Goal: Task Accomplishment & Management: Manage account settings

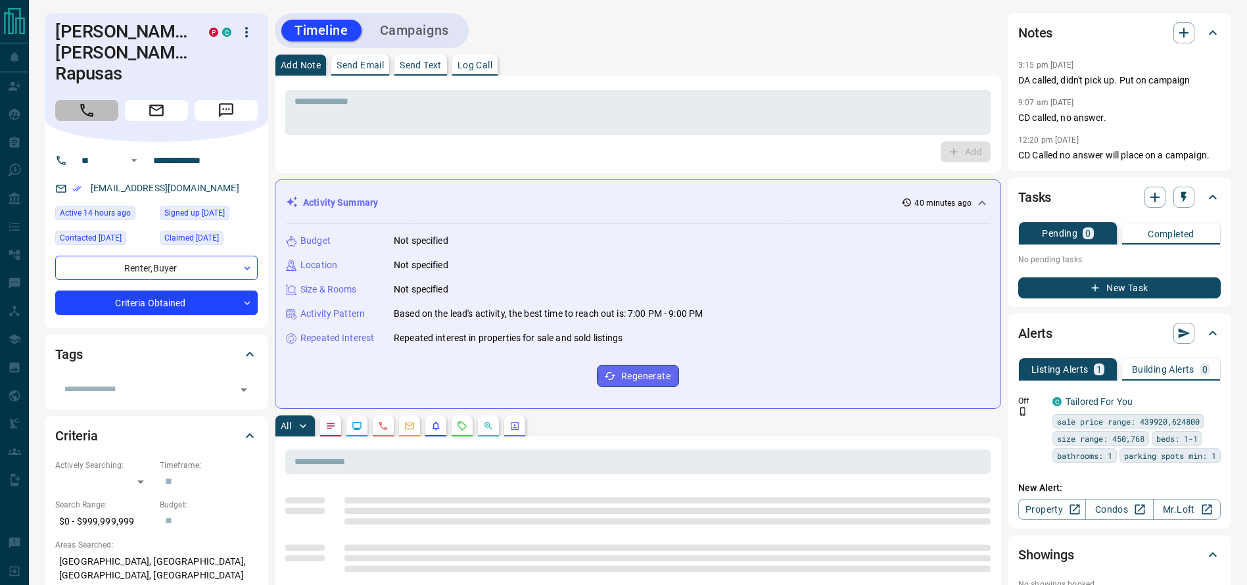
click at [92, 102] on icon "Call" at bounding box center [86, 110] width 17 height 17
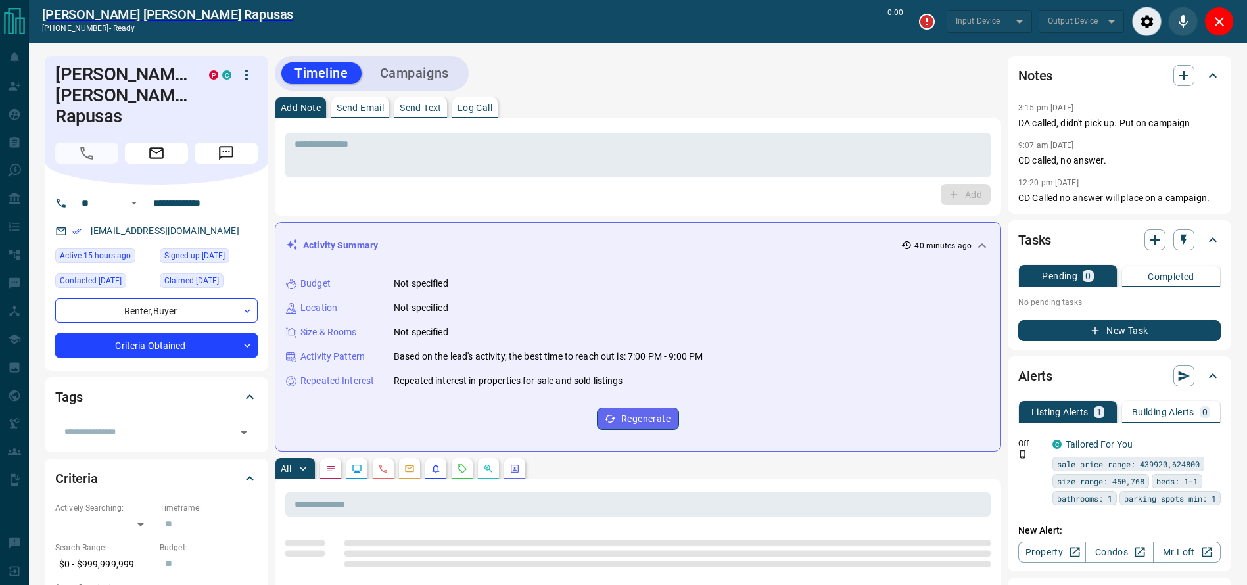
type input "*******"
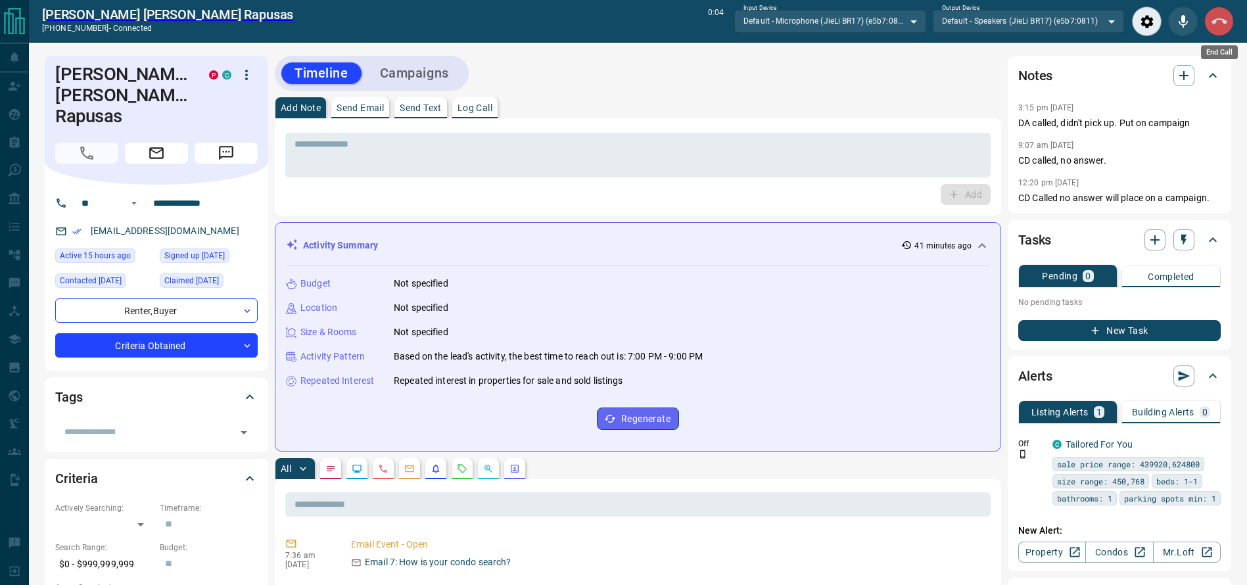
click at [1224, 29] on button "End Call" at bounding box center [1220, 22] width 30 height 30
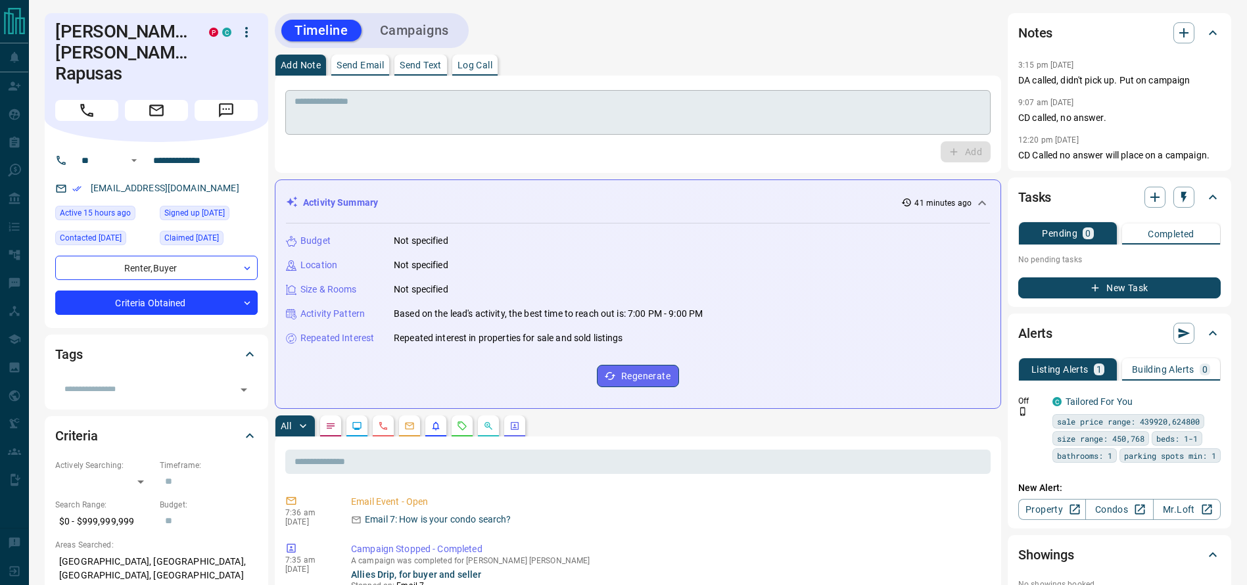
drag, startPoint x: 865, startPoint y: 100, endPoint x: 859, endPoint y: 107, distance: 9.8
click at [859, 105] on textarea at bounding box center [638, 113] width 687 height 34
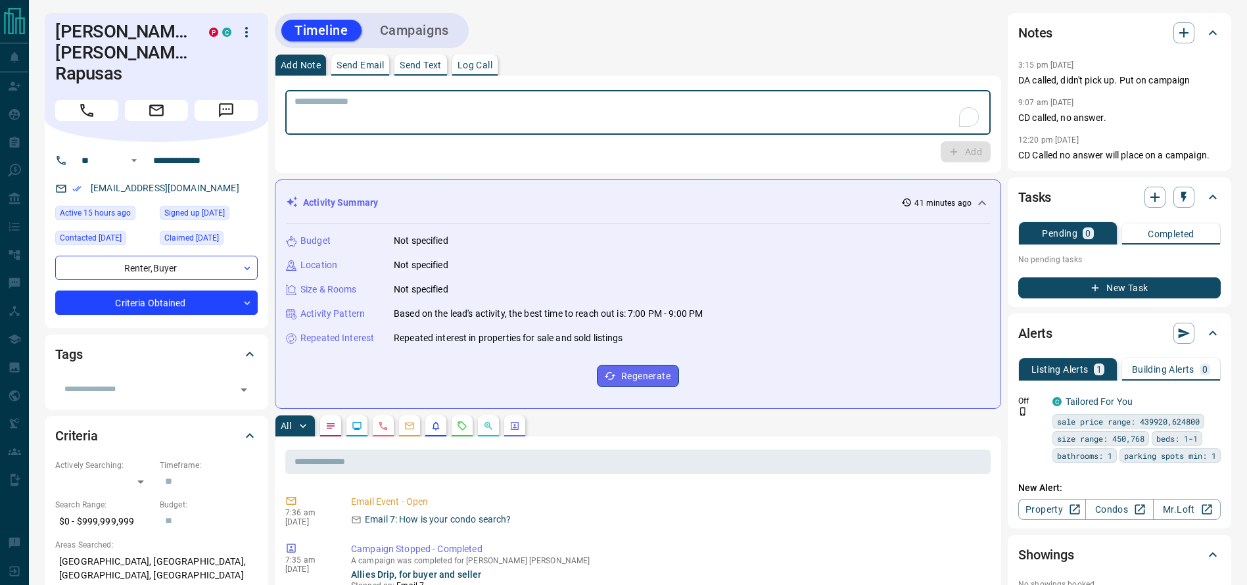
type textarea "*"
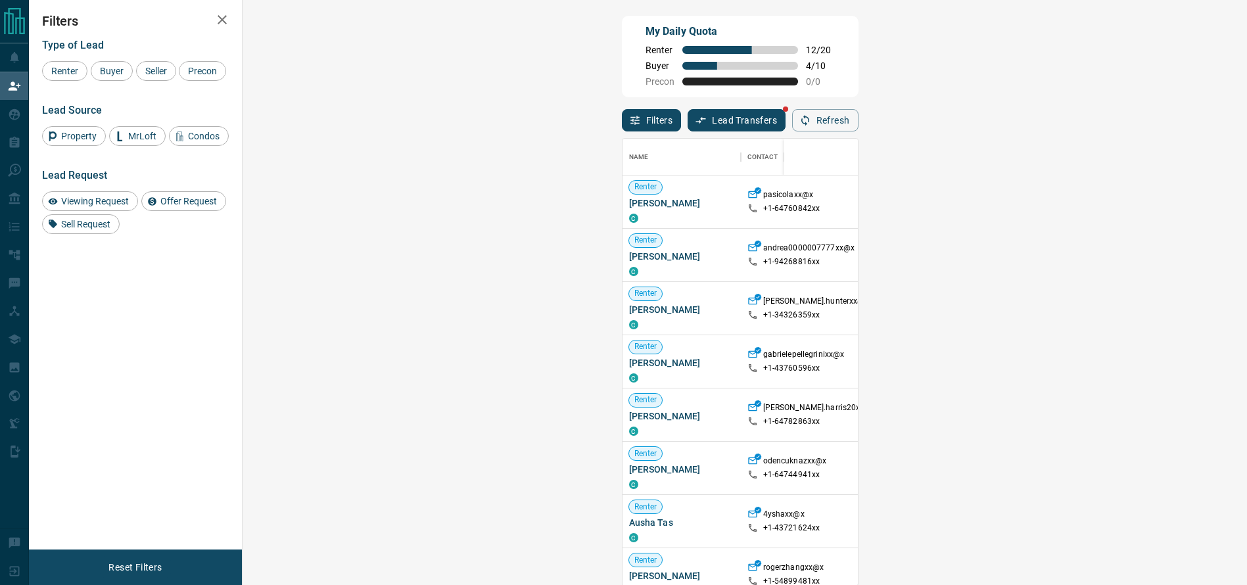
scroll to position [432, 961]
click at [859, 132] on button "Refresh" at bounding box center [825, 120] width 66 height 22
click at [859, 114] on button "Refresh" at bounding box center [825, 120] width 66 height 22
click at [925, 245] on div "$975 - $1K" at bounding box center [954, 255] width 59 height 53
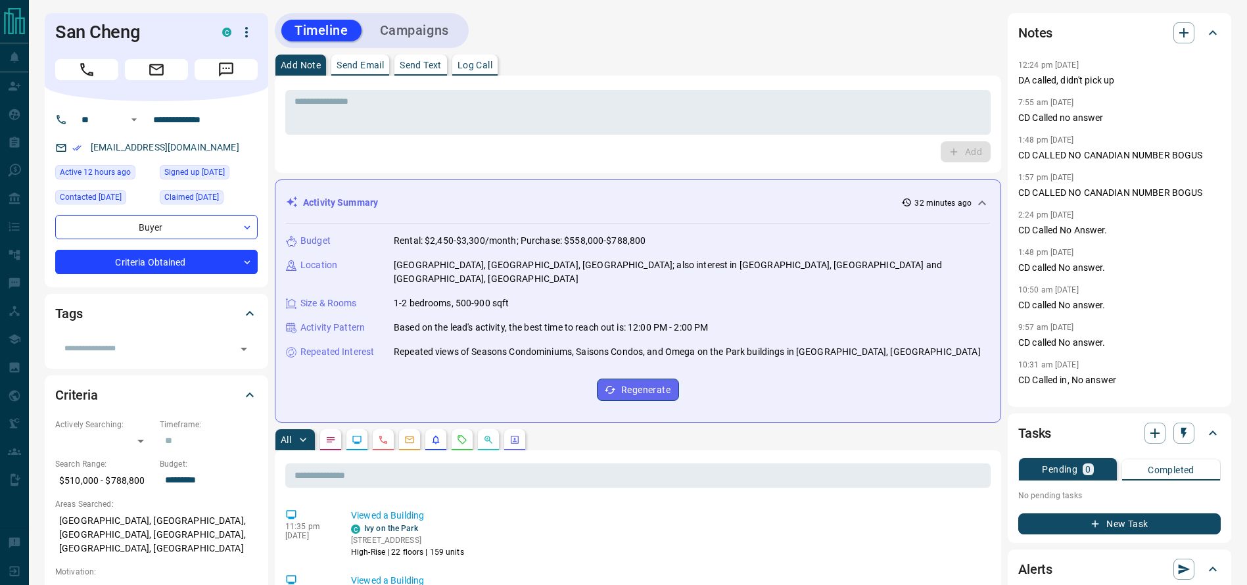
click at [91, 85] on div "San Cheng C" at bounding box center [157, 57] width 224 height 88
click at [89, 79] on div "San Cheng C" at bounding box center [157, 57] width 224 height 88
click at [86, 68] on icon "Call" at bounding box center [86, 69] width 17 height 17
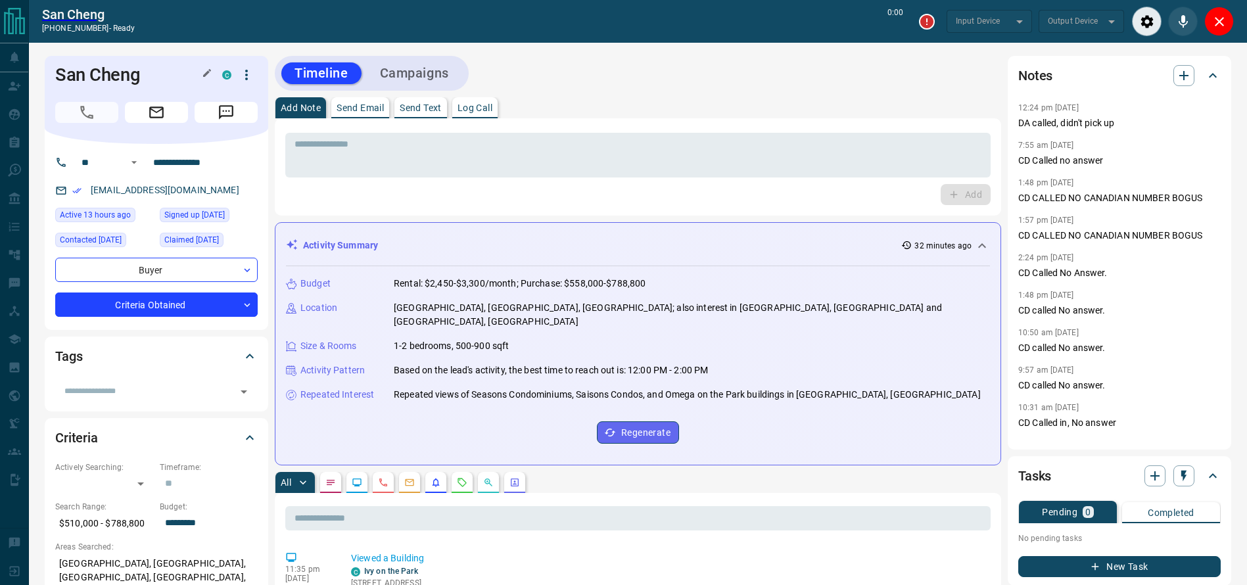
type input "*******"
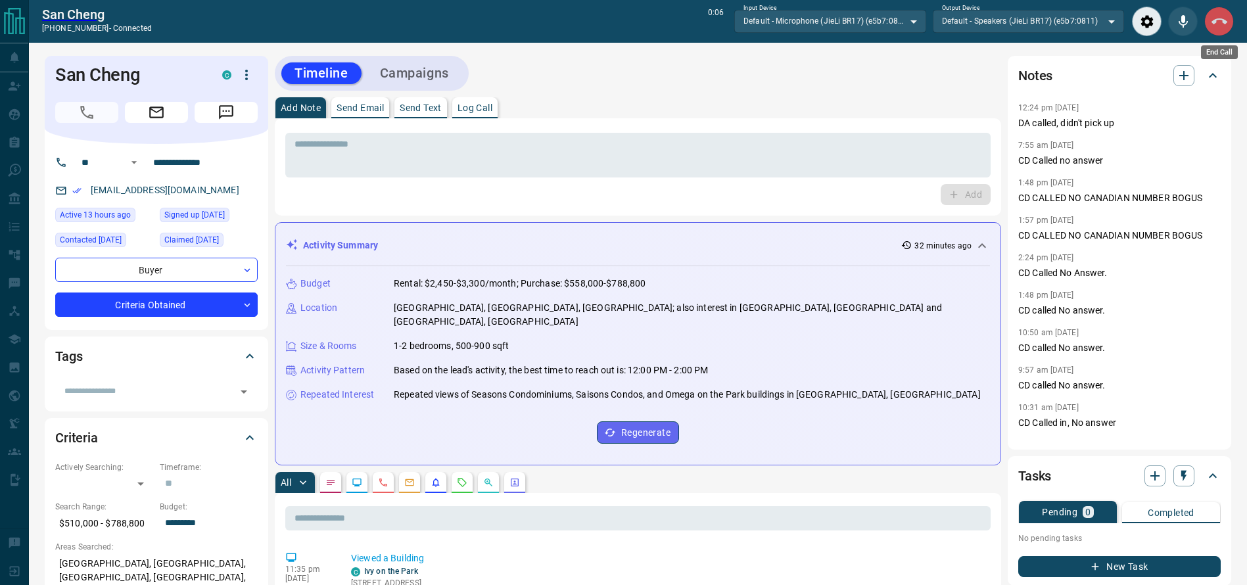
click at [1230, 11] on button "End Call" at bounding box center [1220, 22] width 30 height 30
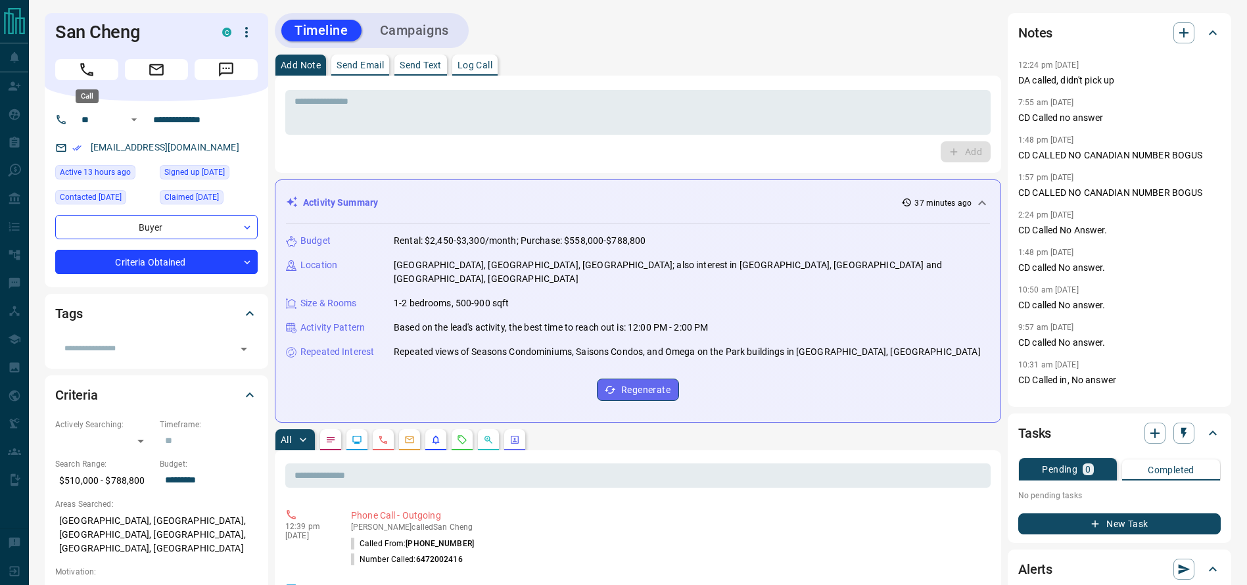
click at [87, 72] on icon "Call" at bounding box center [86, 69] width 17 height 17
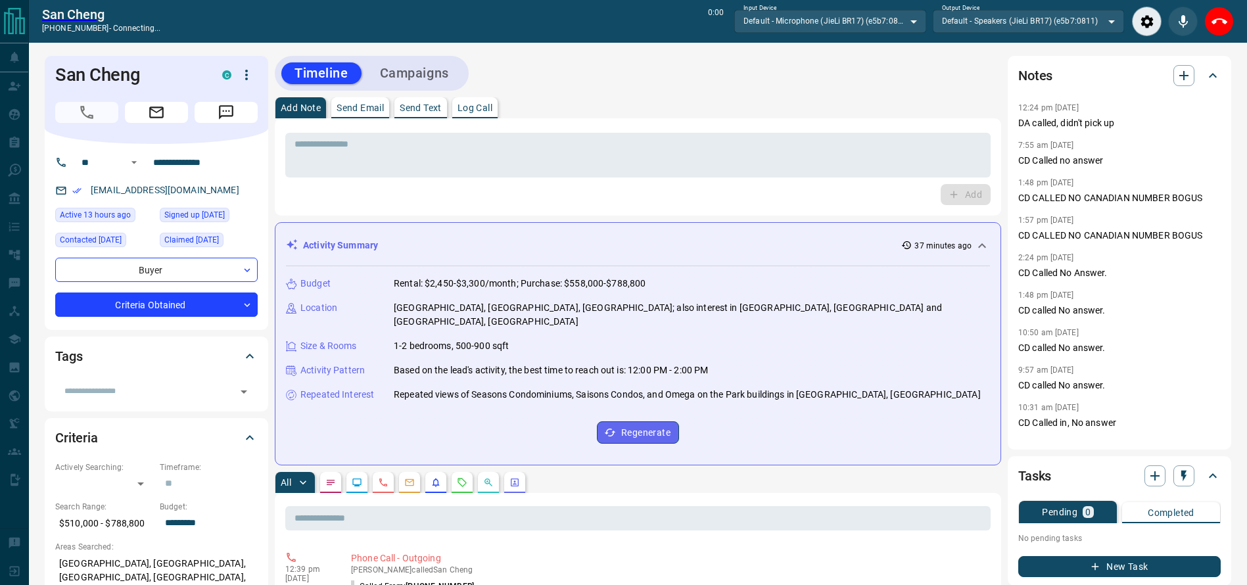
click at [883, 100] on div "Add Note Send Email Send Text Log Call" at bounding box center [638, 107] width 727 height 21
click at [1233, 14] on button "End Call" at bounding box center [1220, 22] width 30 height 30
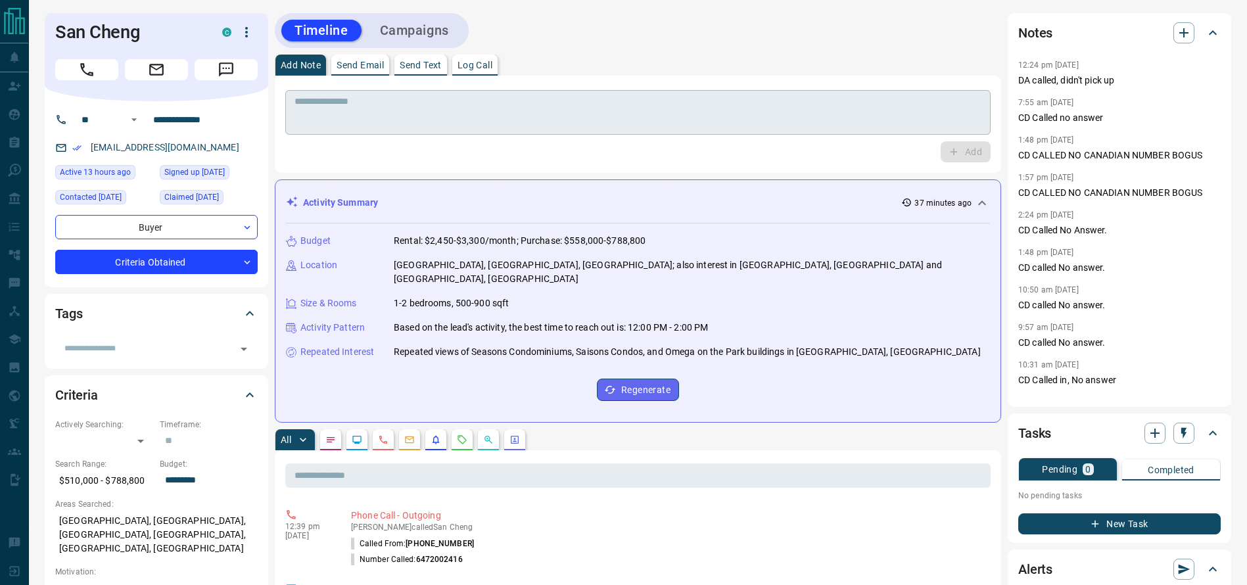
click at [802, 133] on div "* ​" at bounding box center [638, 112] width 706 height 45
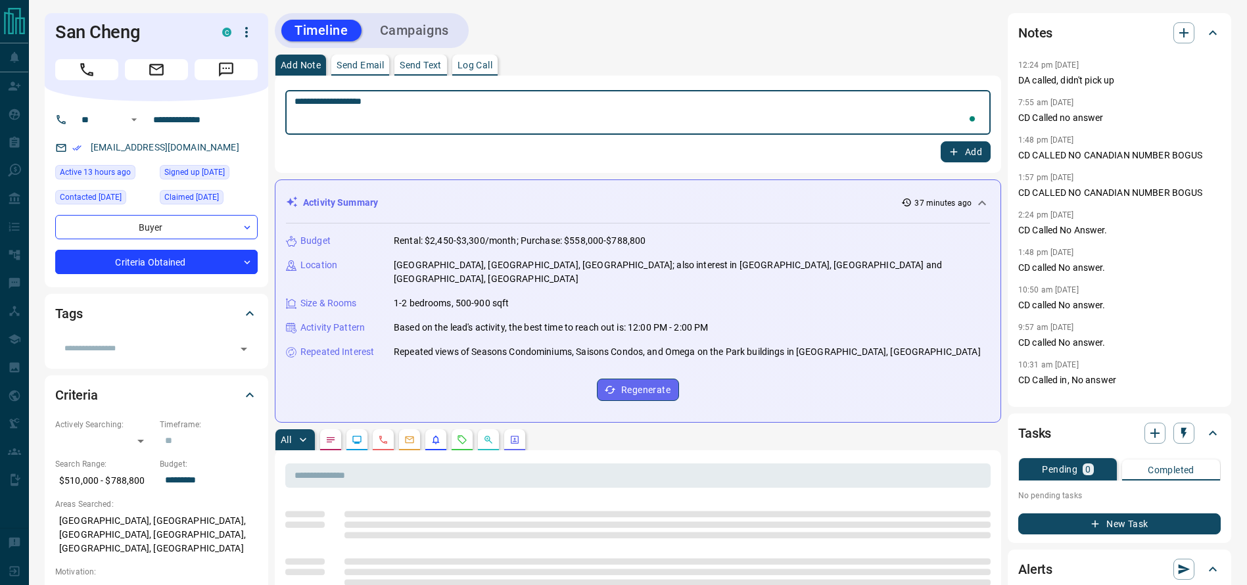
type textarea "**********"
click at [931, 149] on div "Add" at bounding box center [638, 151] width 706 height 21
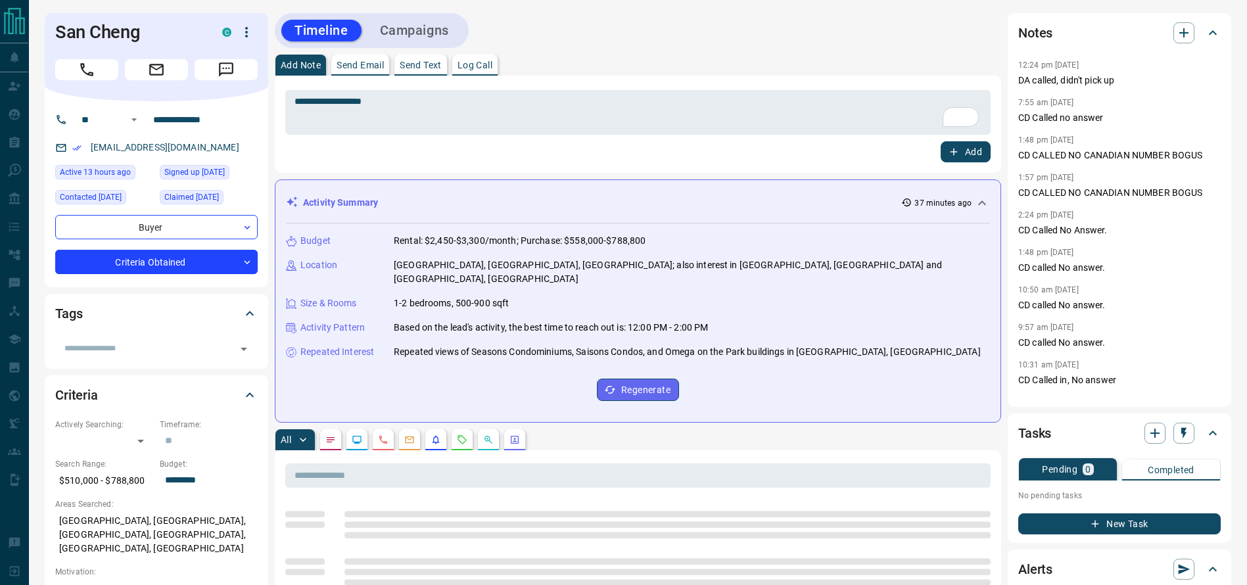
click at [936, 149] on div "Add" at bounding box center [638, 151] width 706 height 21
click at [943, 150] on button "Add" at bounding box center [966, 151] width 50 height 21
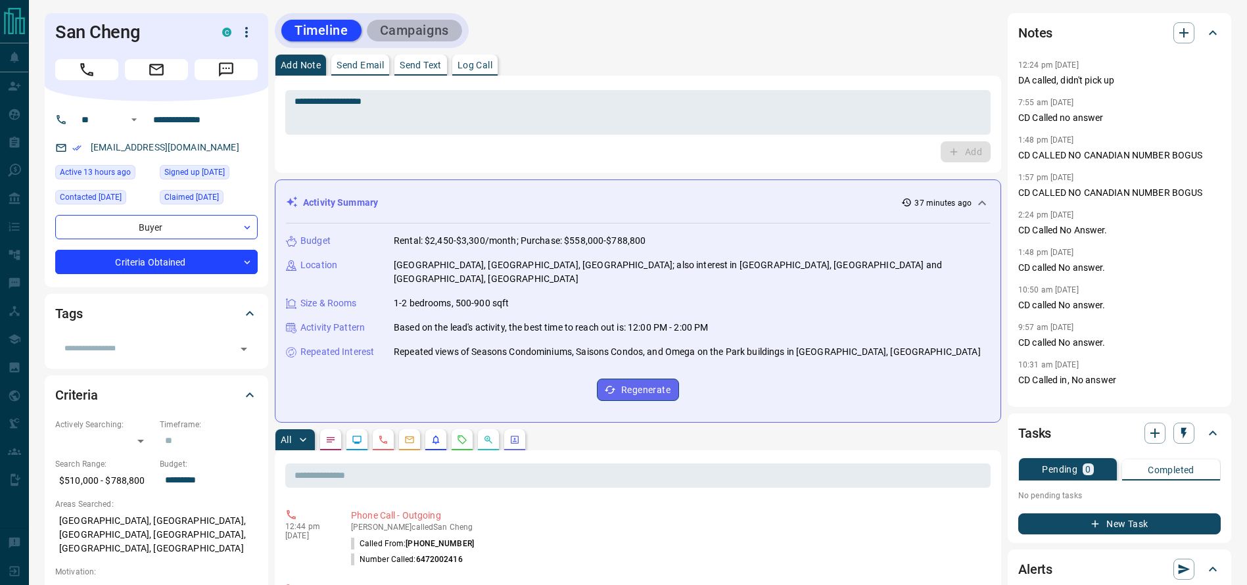
click at [426, 28] on button "Campaigns" at bounding box center [414, 31] width 95 height 22
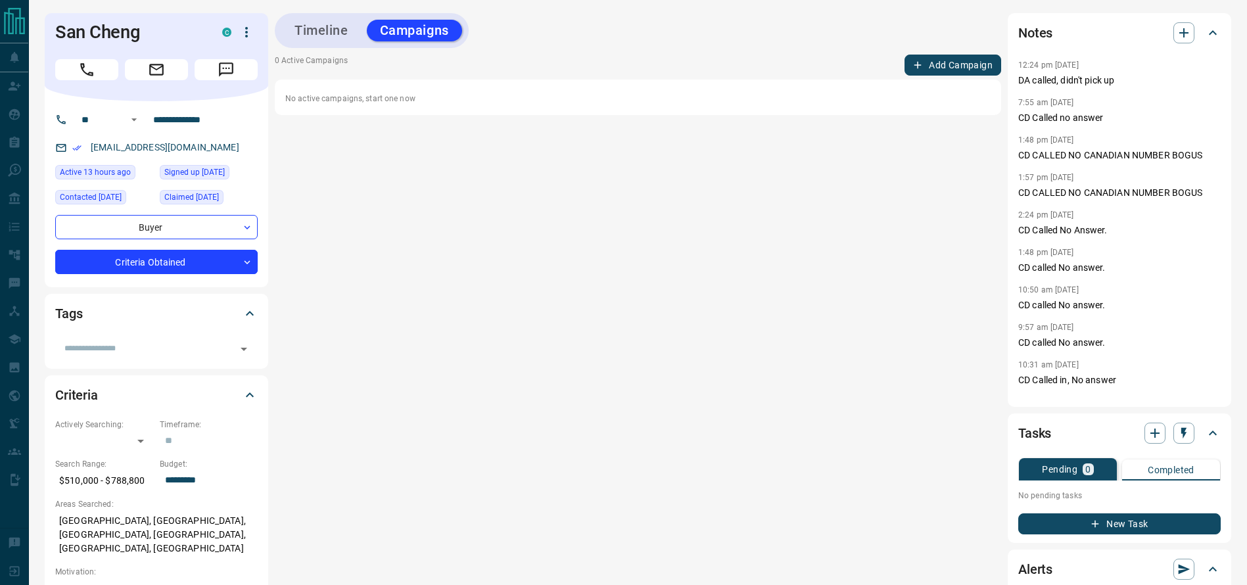
click at [980, 78] on div "0 Active Campaigns Add Campaign No active campaigns, start one now" at bounding box center [638, 85] width 727 height 60
click at [977, 74] on div "0 Active Campaigns Add Campaign No active campaigns, start one now" at bounding box center [638, 85] width 727 height 60
click at [974, 72] on button "Add Campaign" at bounding box center [953, 65] width 97 height 21
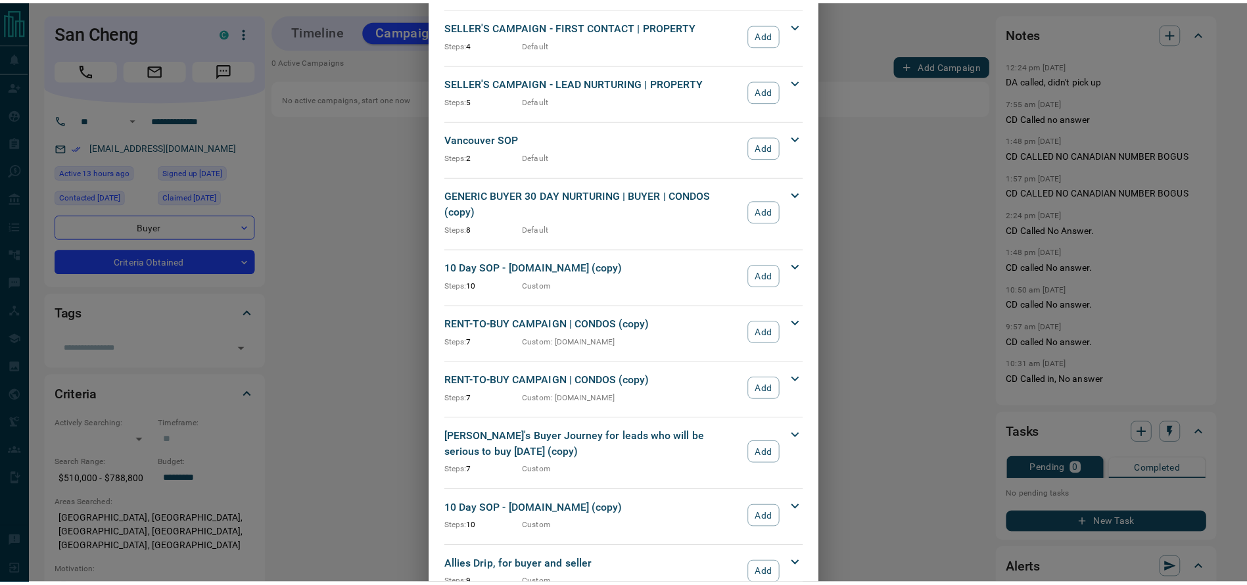
scroll to position [1357, 0]
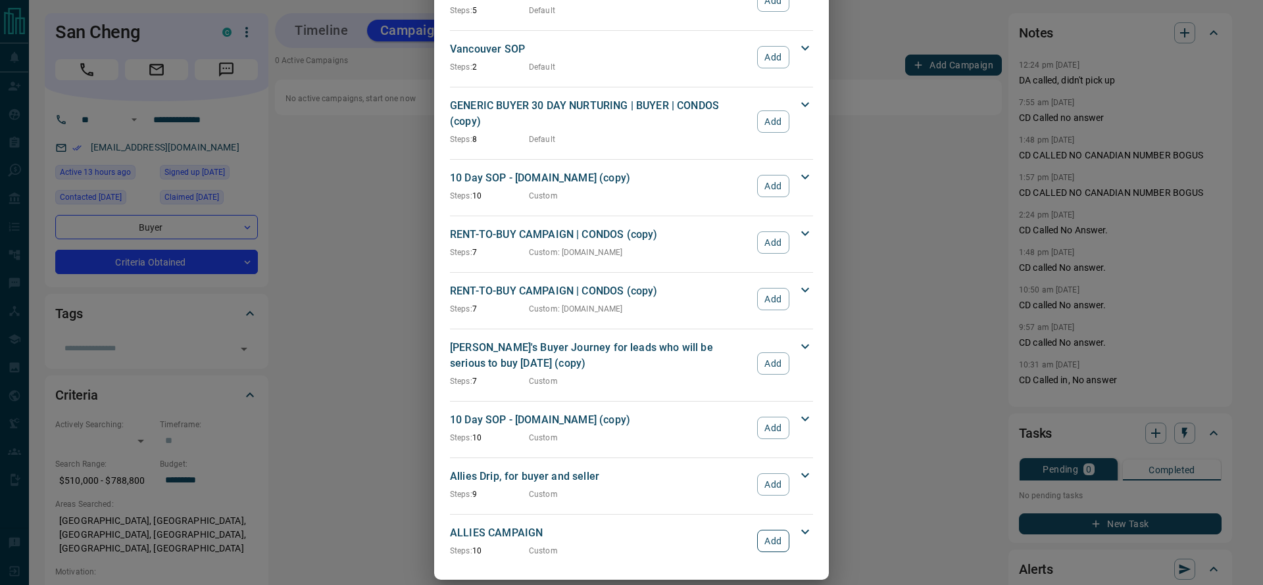
click at [760, 530] on button "Add" at bounding box center [773, 541] width 32 height 22
